Goal: Task Accomplishment & Management: Manage account settings

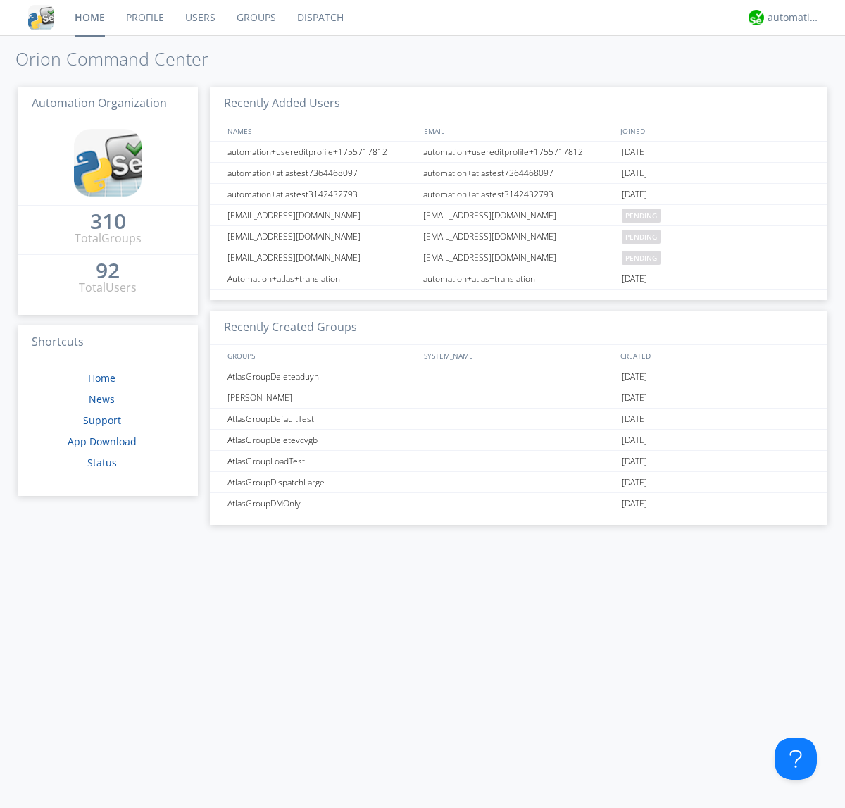
click at [255, 18] on link "Groups" at bounding box center [256, 17] width 61 height 35
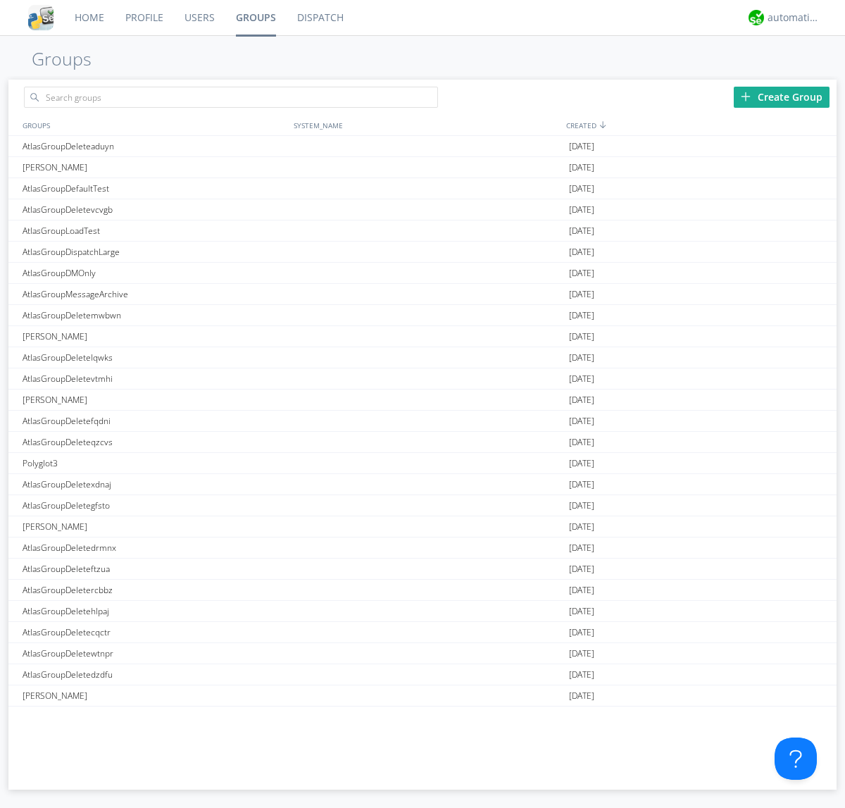
click at [782, 97] on div "Create Group" at bounding box center [782, 97] width 96 height 21
click at [255, 18] on link "Groups" at bounding box center [255, 17] width 61 height 35
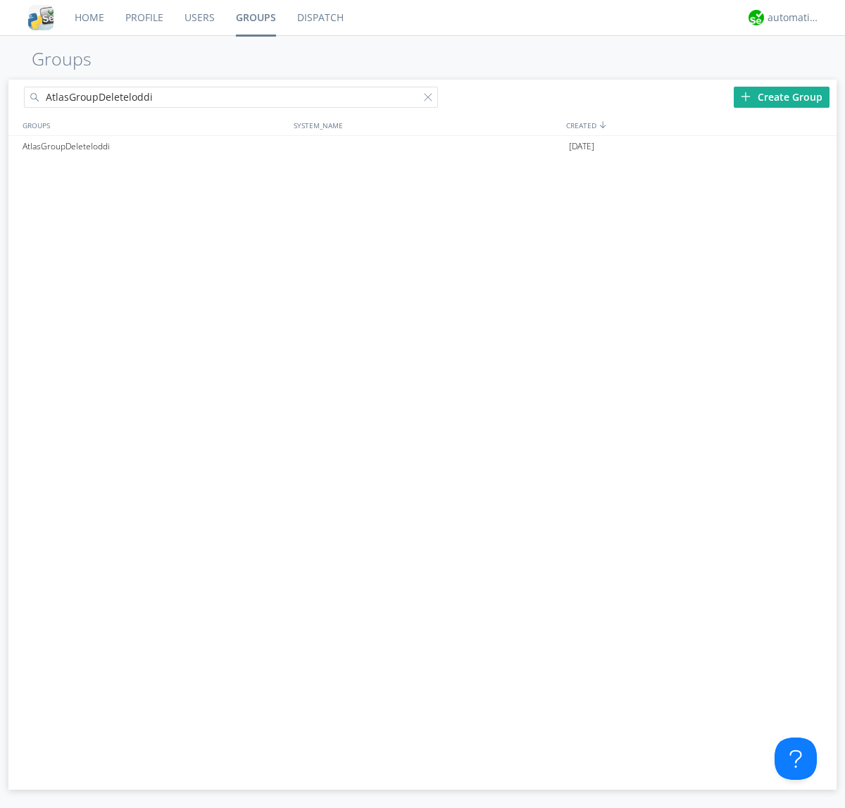
type input "AtlasGroupDeleteloddi"
click at [431, 99] on div at bounding box center [431, 100] width 14 height 14
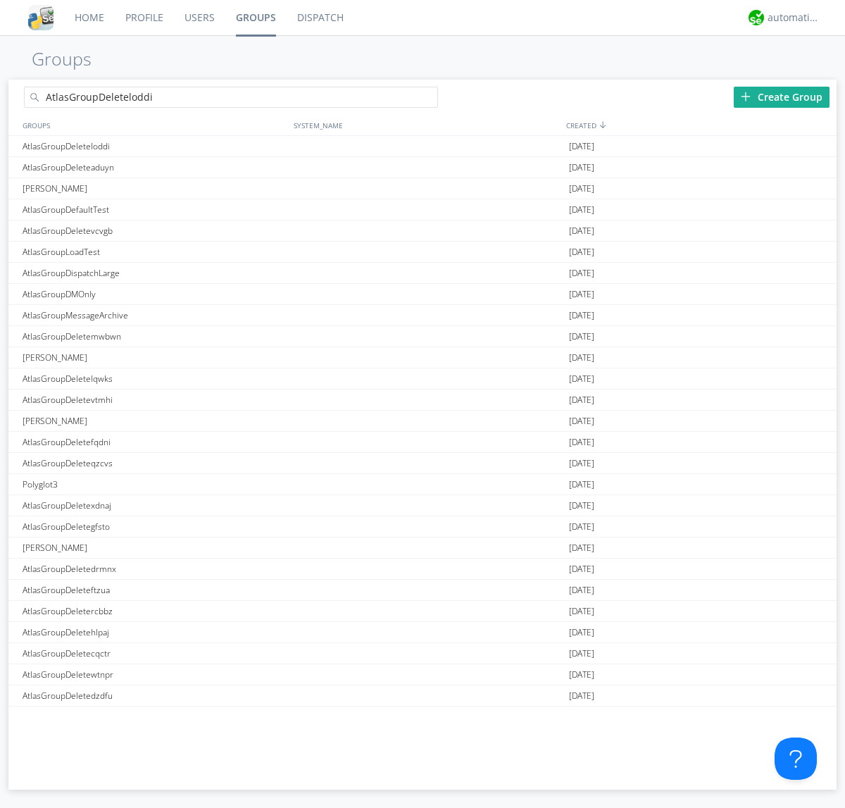
type input "AtlasGroupDeleteloddi"
click at [154, 146] on div "AtlasGroupDeleteloddi" at bounding box center [154, 146] width 271 height 20
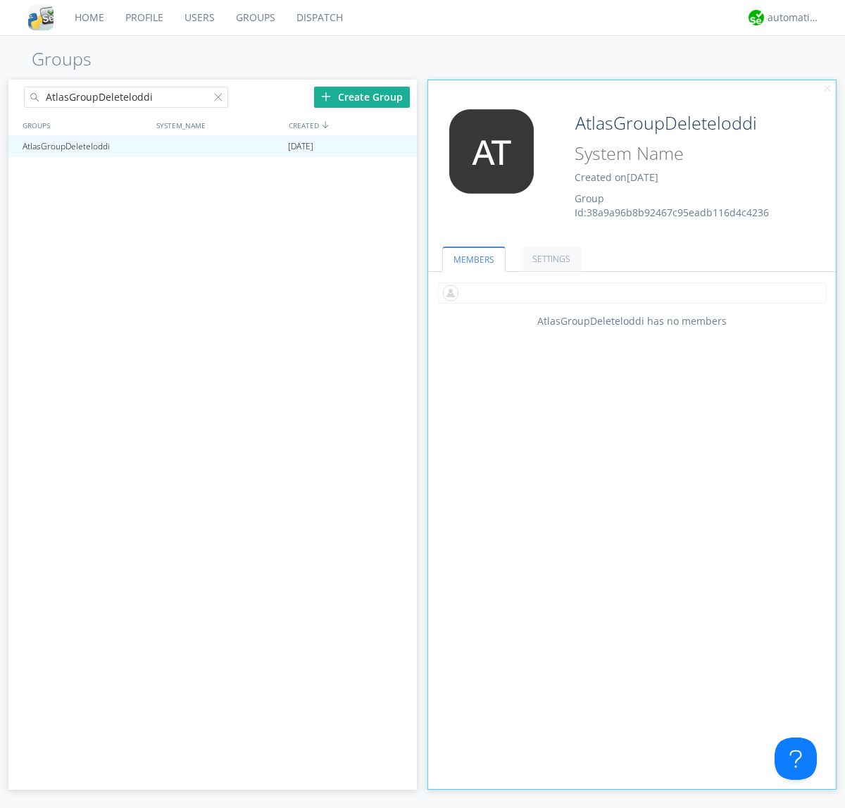
click at [632, 292] on input "text" at bounding box center [632, 292] width 388 height 21
type input "automation+atlas0002"
click at [790, 18] on div "automation+atlas" at bounding box center [794, 18] width 53 height 14
